Goal: Task Accomplishment & Management: Use online tool/utility

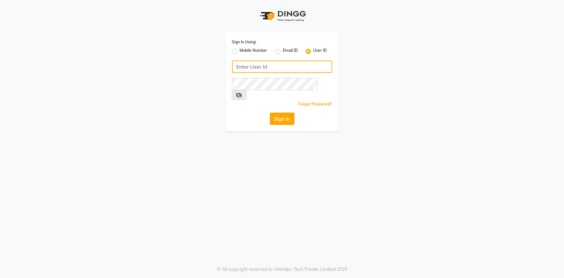
type input "e3521-01"
click at [283, 112] on button "Sign In" at bounding box center [282, 118] width 25 height 12
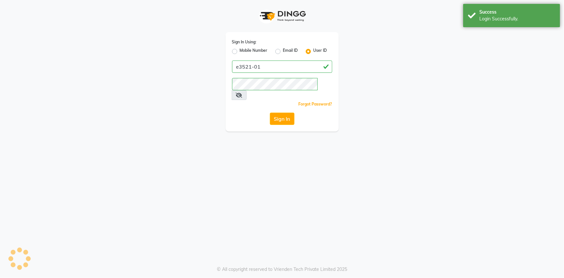
select select "service"
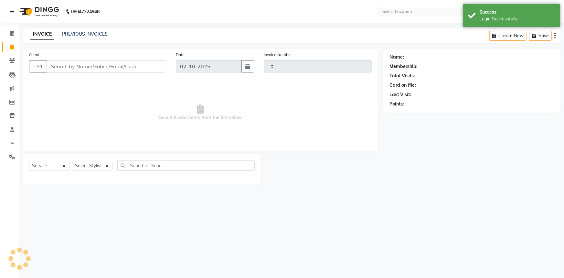
type input "1193"
select select "en"
select select "7937"
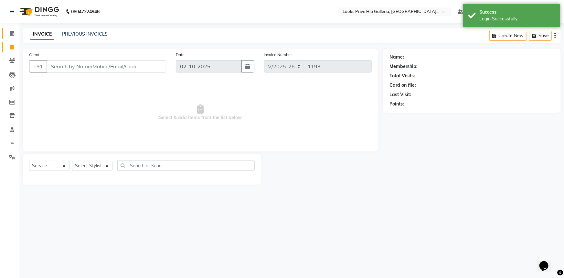
click at [13, 32] on icon at bounding box center [12, 33] width 4 height 5
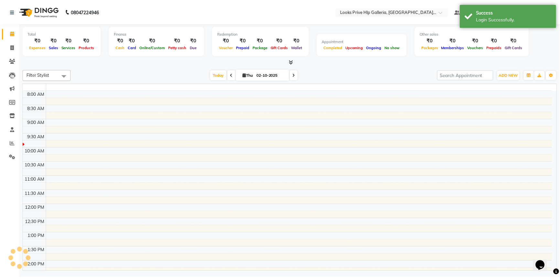
scroll to position [29, 0]
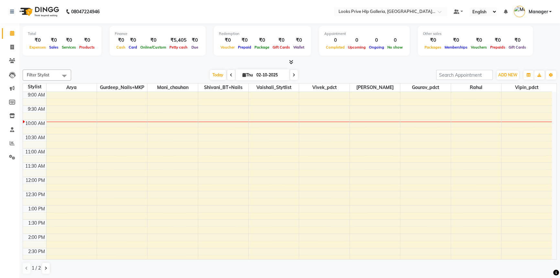
click at [511, 67] on div "Filter Stylist Select All Arya Gurdeep_Nails+MKP Mani_chauhan Shivani_BT+Nails …" at bounding box center [290, 172] width 534 height 210
click at [508, 74] on span "ADD NEW" at bounding box center [507, 74] width 19 height 5
click at [500, 103] on link "Add Expense" at bounding box center [492, 104] width 51 height 8
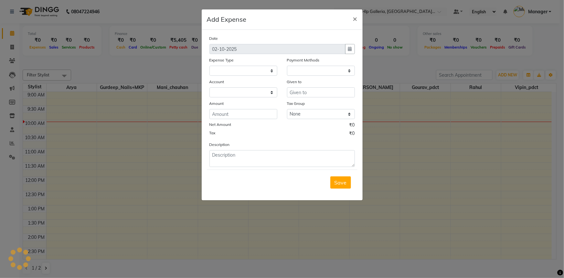
select select
select select "1"
select select "7087"
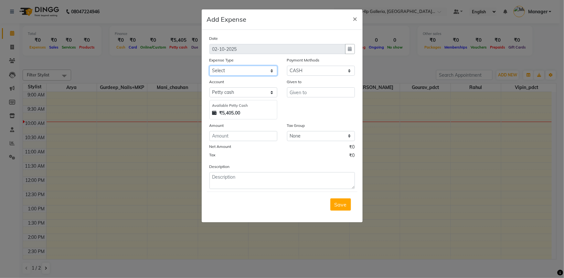
click at [256, 72] on select "Select Accommodation Aesthetics Bank Deposit BLINKIT Cash Handover Client Refun…" at bounding box center [243, 71] width 68 height 10
select select "24890"
click at [224, 72] on select "Select Accommodation Aesthetics Bank Deposit BLINKIT Cash Handover Client Refun…" at bounding box center [243, 71] width 68 height 10
click at [219, 134] on input "number" at bounding box center [243, 136] width 68 height 10
type input "1"
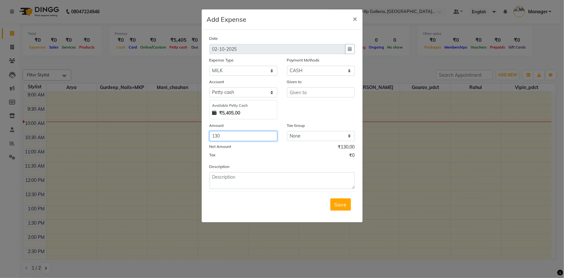
type input "130"
click at [302, 97] on input "text" at bounding box center [321, 92] width 68 height 10
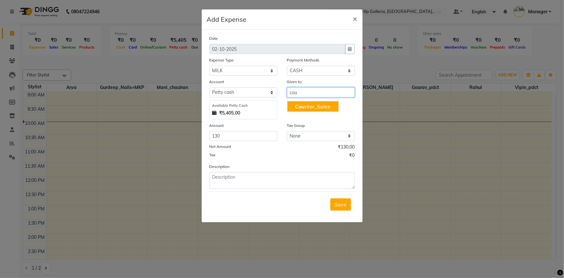
drag, startPoint x: 299, startPoint y: 104, endPoint x: 295, endPoint y: 115, distance: 11.3
click at [298, 104] on span "Cou" at bounding box center [300, 106] width 10 height 6
type input "Counter_Sales"
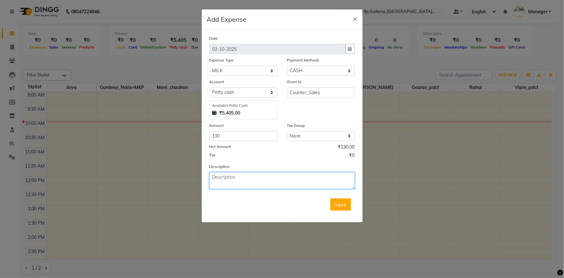
click at [289, 179] on textarea at bounding box center [281, 180] width 145 height 17
type textarea "milk"
click at [341, 203] on span "Save" at bounding box center [340, 204] width 12 height 6
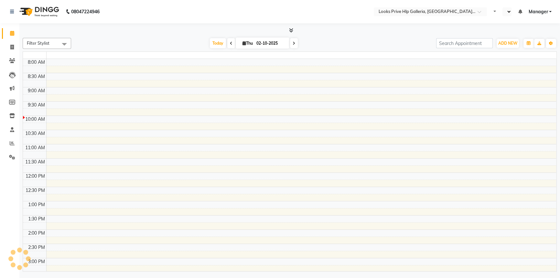
select select "en"
